Goal: Book appointment/travel/reservation

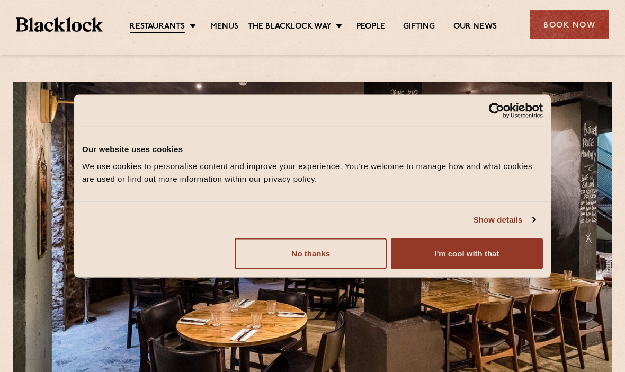
click at [480, 251] on button "I'm cool with that" at bounding box center [467, 253] width 152 height 31
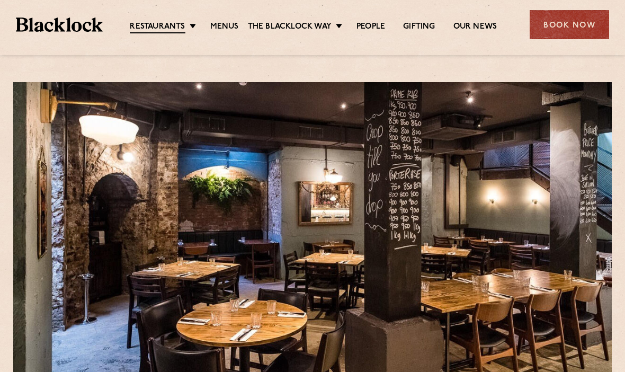
click at [217, 27] on link "Menus" at bounding box center [224, 27] width 29 height 11
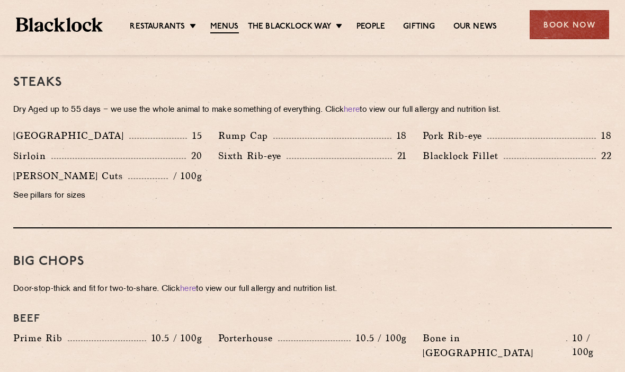
scroll to position [1035, 0]
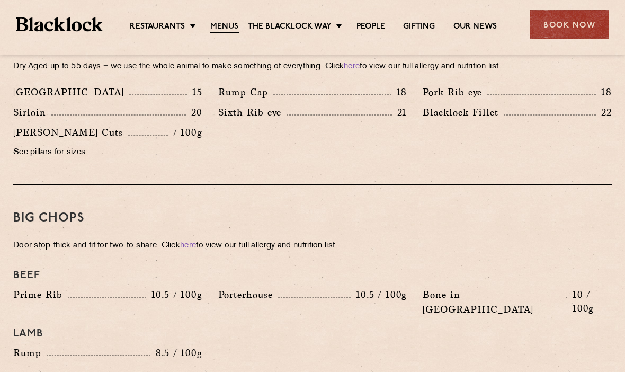
click at [193, 242] on link "here" at bounding box center [188, 246] width 16 height 8
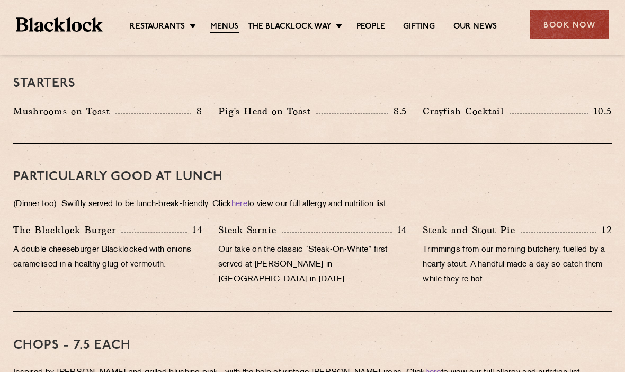
scroll to position [589, 0]
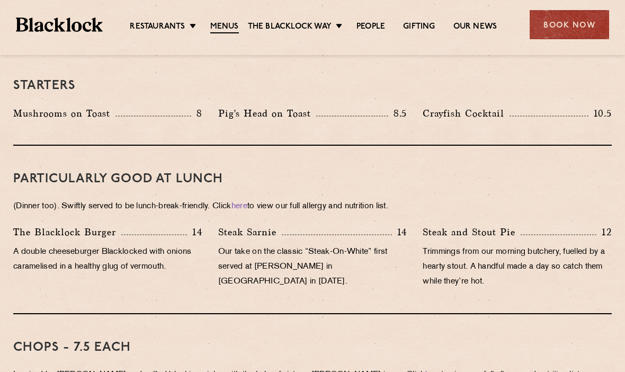
click at [578, 26] on div "Book Now" at bounding box center [569, 24] width 79 height 29
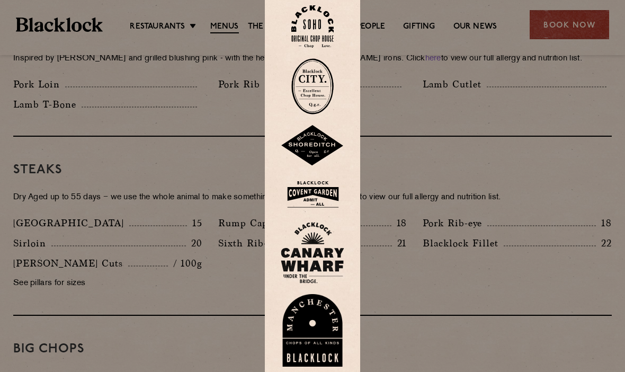
scroll to position [877, 0]
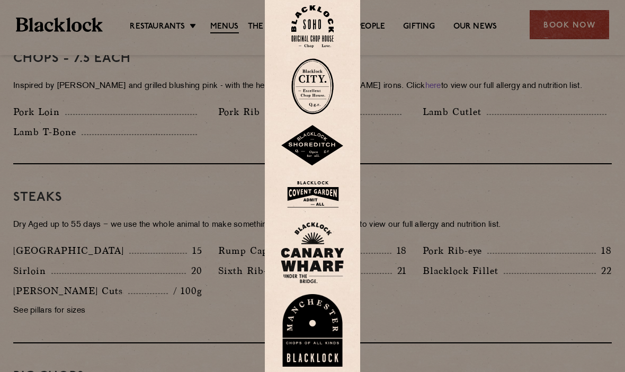
click at [564, 8] on div at bounding box center [312, 186] width 625 height 372
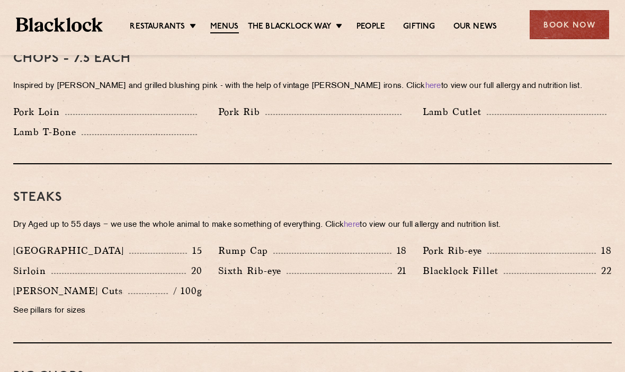
click at [581, 20] on div "Book Now" at bounding box center [569, 24] width 79 height 29
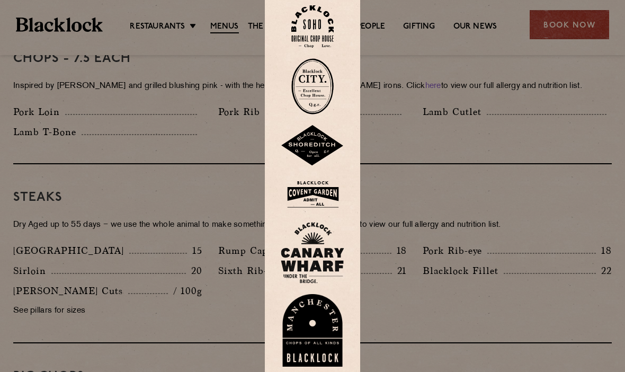
click at [578, 30] on div at bounding box center [312, 186] width 625 height 372
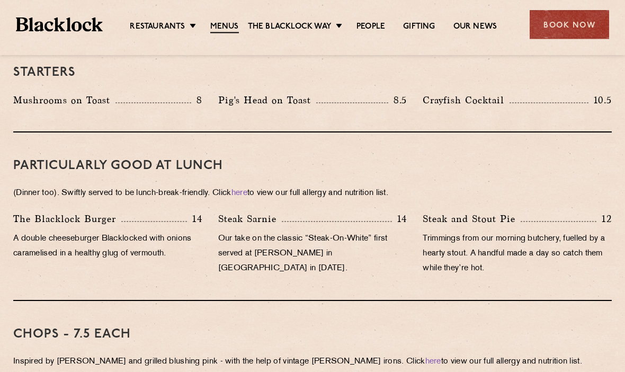
scroll to position [576, 0]
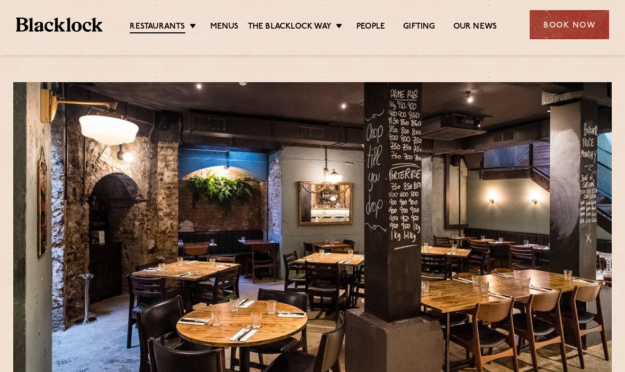
click at [0, 0] on link "City" at bounding box center [0, 0] width 0 height 0
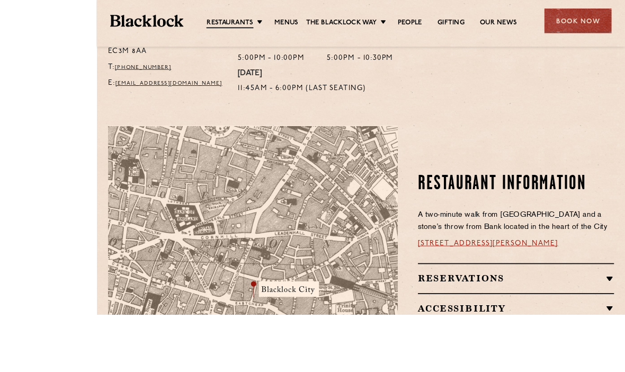
scroll to position [573, 0]
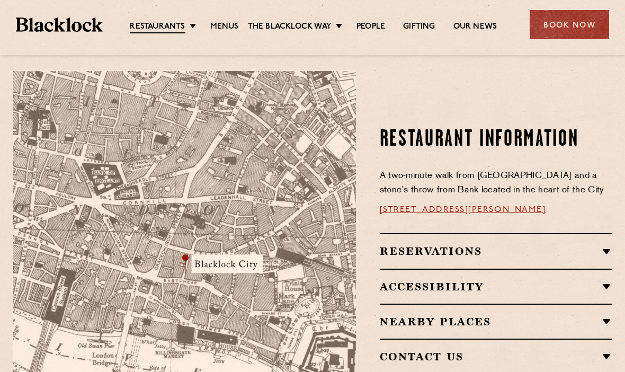
click at [604, 233] on div "Reservations RESERVATIONS We know that bookings are important for any occasions…" at bounding box center [496, 250] width 232 height 35
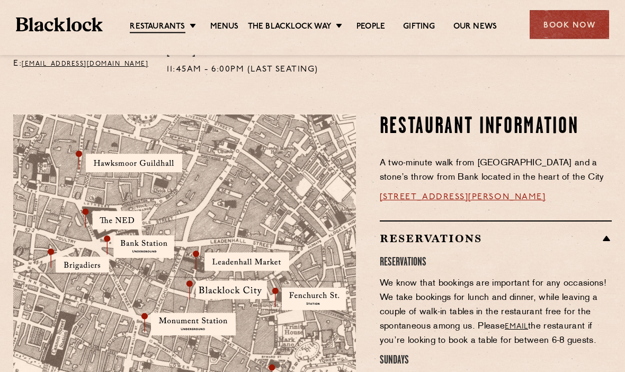
scroll to position [521, 0]
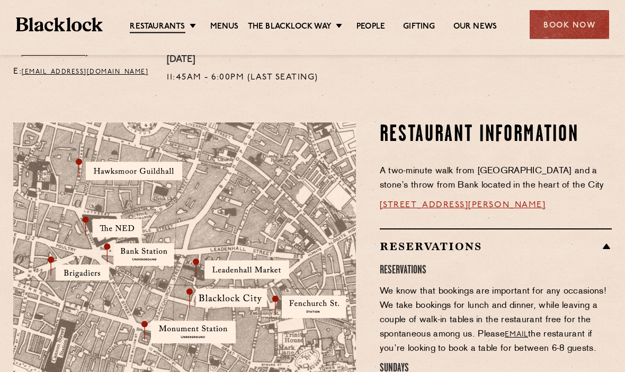
click at [578, 22] on div "Book Now" at bounding box center [569, 24] width 79 height 29
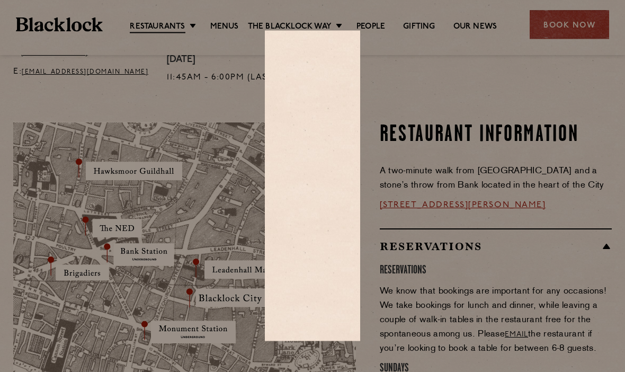
scroll to position [521, 0]
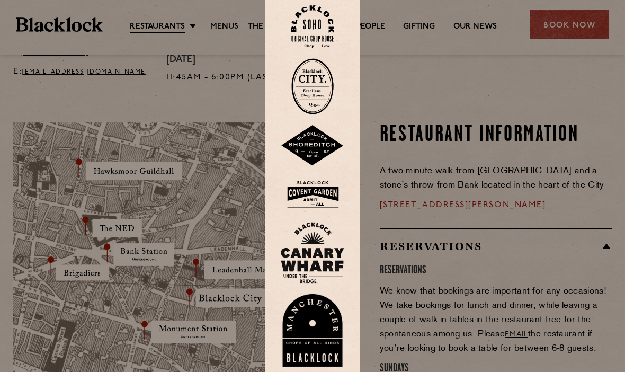
click at [315, 96] on img at bounding box center [312, 86] width 42 height 56
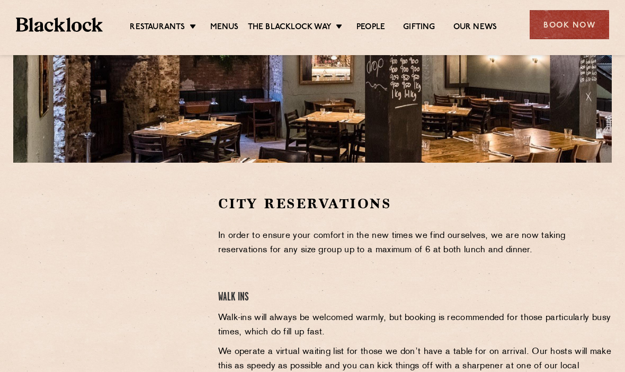
scroll to position [237, 0]
